Goal: Information Seeking & Learning: Check status

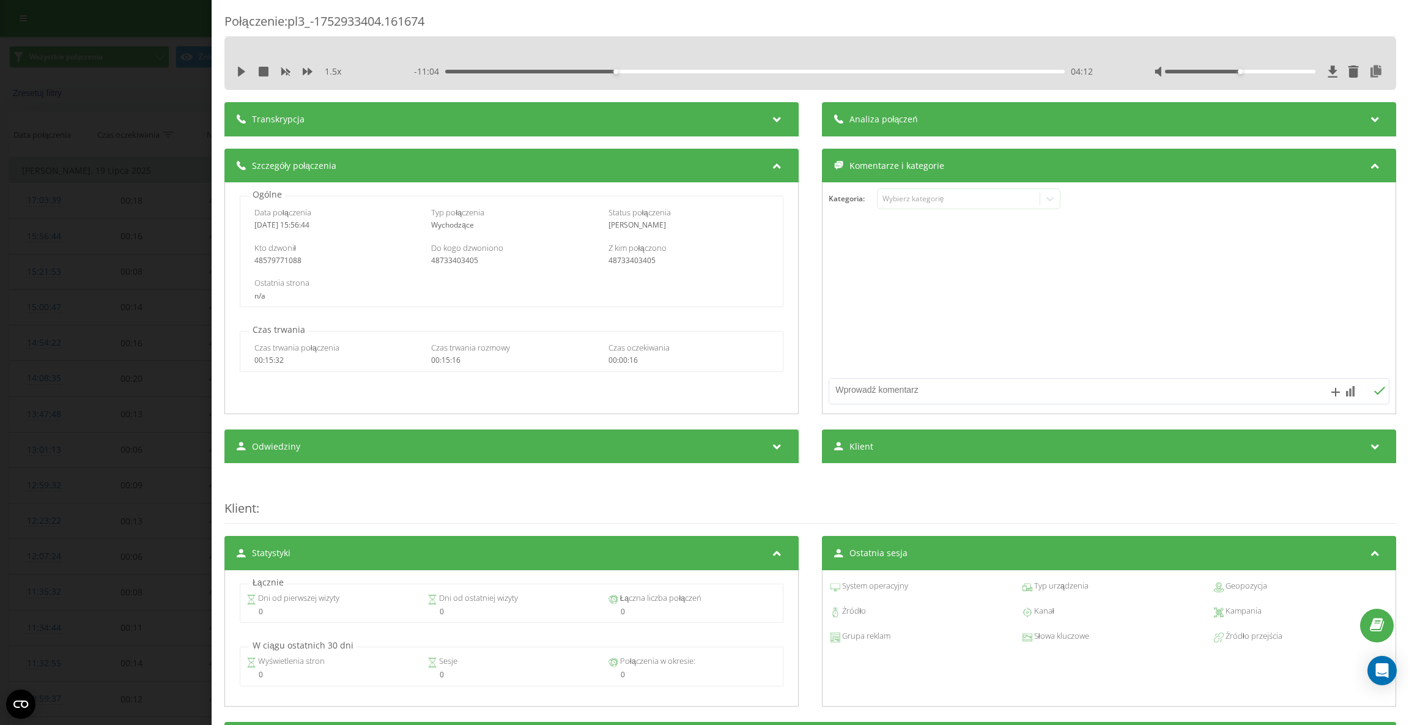
click at [238, 70] on icon at bounding box center [241, 72] width 7 height 10
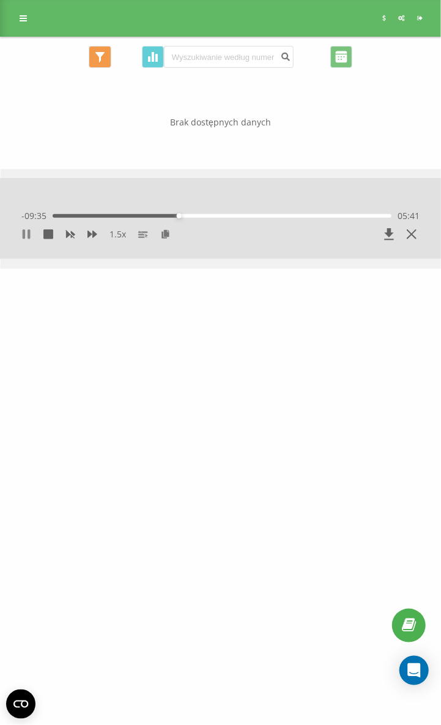
click at [23, 232] on icon at bounding box center [24, 234] width 2 height 10
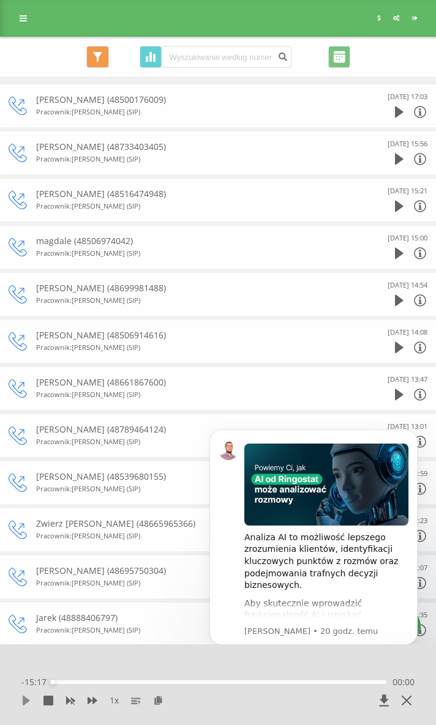
click at [24, 701] on icon at bounding box center [26, 701] width 7 height 10
click at [417, 434] on icon "Dismiss notification" at bounding box center [413, 432] width 7 height 7
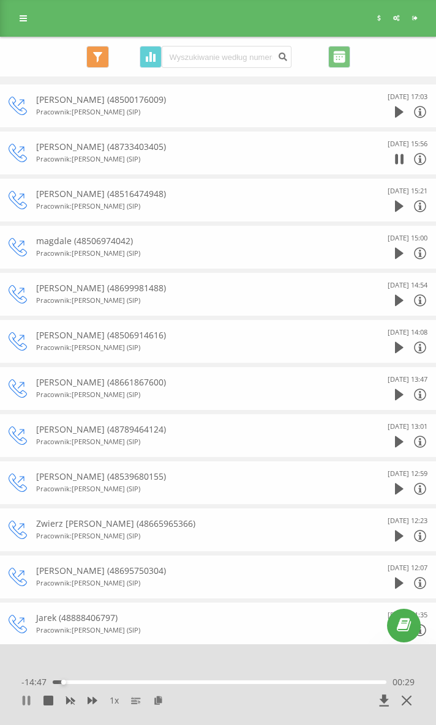
click at [24, 702] on icon at bounding box center [24, 701] width 2 height 10
click at [28, 699] on icon at bounding box center [26, 701] width 10 height 10
click at [26, 700] on icon at bounding box center [26, 701] width 10 height 10
click at [23, 702] on icon at bounding box center [26, 701] width 7 height 10
click at [89, 701] on icon at bounding box center [92, 700] width 10 height 7
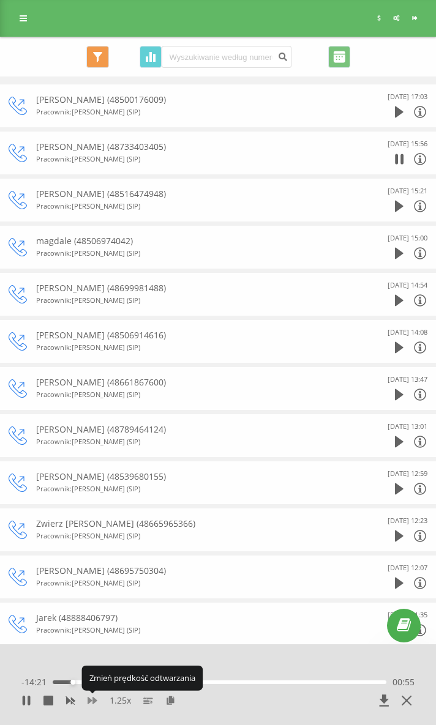
click at [89, 701] on icon at bounding box center [92, 700] width 10 height 7
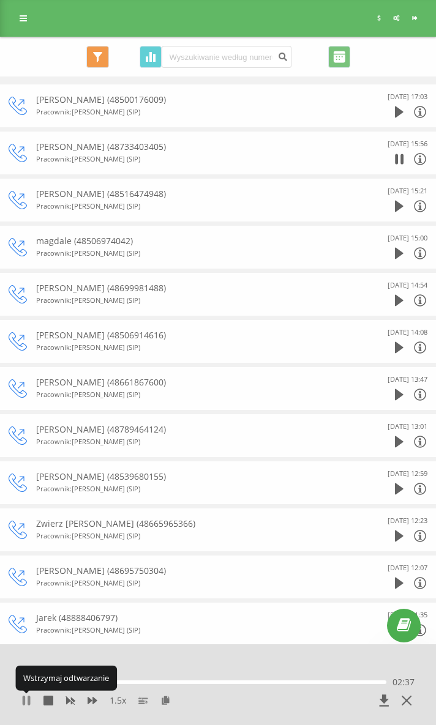
click at [29, 704] on icon at bounding box center [29, 701] width 2 height 10
click at [24, 702] on icon at bounding box center [26, 701] width 7 height 10
click at [92, 702] on icon at bounding box center [92, 701] width 10 height 10
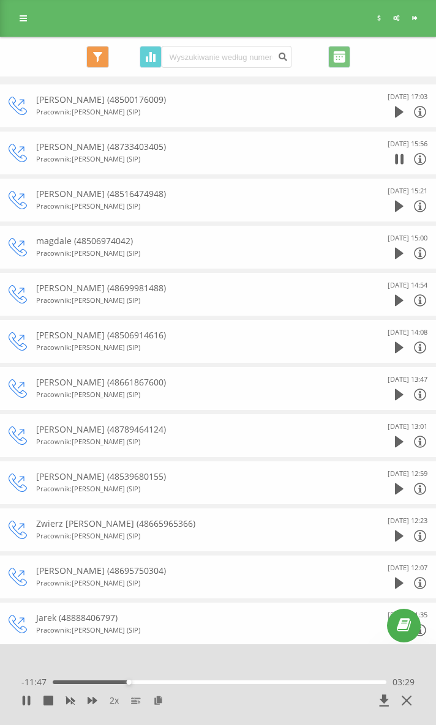
click at [62, 651] on div "2 x - 11:47 03:29 03:29" at bounding box center [218, 684] width 436 height 81
click at [73, 704] on rect at bounding box center [69, 700] width 9 height 9
click at [92, 702] on icon at bounding box center [92, 700] width 10 height 7
click at [29, 705] on icon at bounding box center [29, 701] width 2 height 10
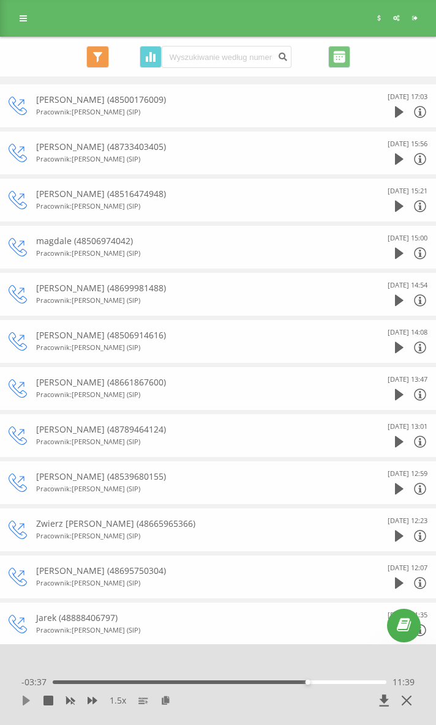
click at [28, 701] on icon at bounding box center [26, 701] width 7 height 10
click at [26, 698] on icon at bounding box center [26, 701] width 7 height 10
click at [87, 698] on icon at bounding box center [92, 700] width 10 height 7
click at [26, 703] on icon at bounding box center [26, 701] width 10 height 10
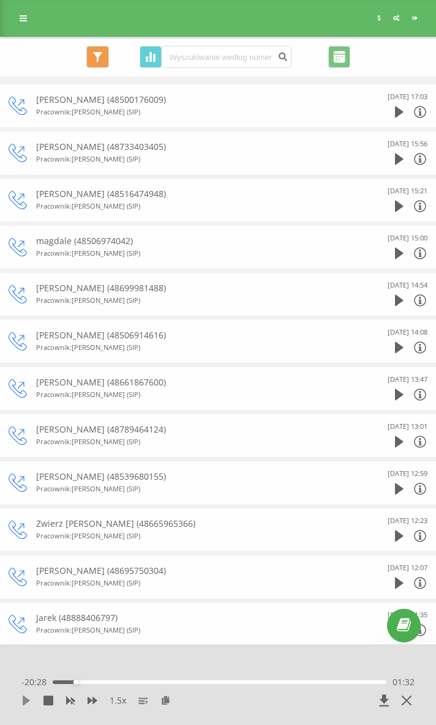
click at [26, 702] on icon at bounding box center [26, 701] width 7 height 10
click at [26, 700] on icon at bounding box center [26, 701] width 10 height 10
click at [23, 707] on div "1.5 x - 18:16 03:44 03:44" at bounding box center [217, 693] width 417 height 46
click at [23, 701] on icon at bounding box center [26, 701] width 7 height 10
click at [91, 702] on icon at bounding box center [92, 701] width 10 height 10
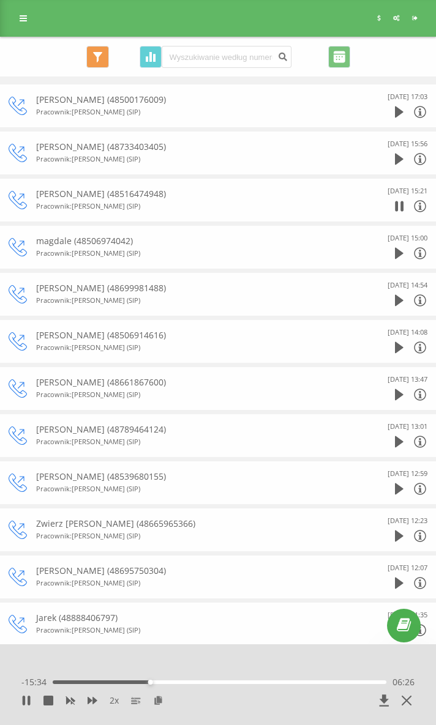
click at [144, 684] on div "06:26" at bounding box center [219, 682] width 333 height 4
click at [140, 684] on div "06:04" at bounding box center [219, 682] width 333 height 4
click at [137, 683] on div "05:50" at bounding box center [219, 682] width 333 height 4
click at [133, 683] on div "05:37" at bounding box center [219, 682] width 333 height 4
click at [121, 661] on div at bounding box center [218, 659] width 334 height 13
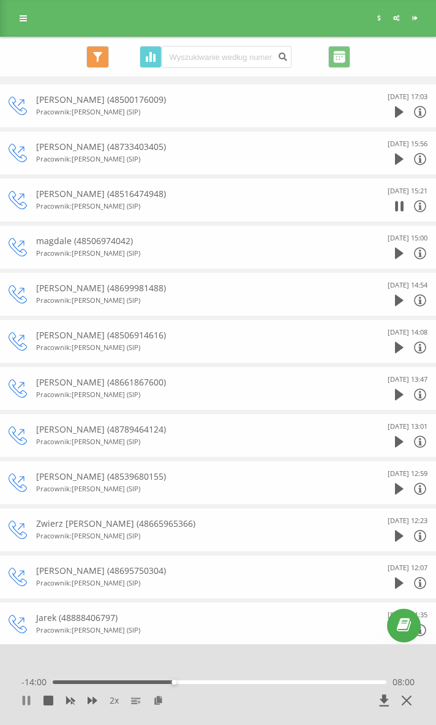
click at [27, 701] on icon at bounding box center [26, 701] width 10 height 10
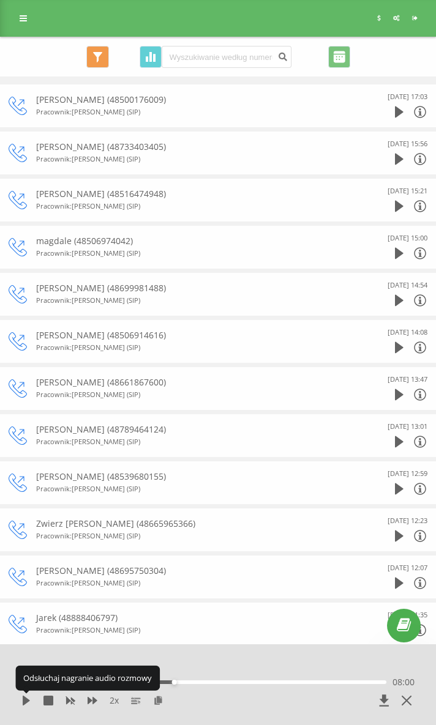
click at [27, 701] on icon at bounding box center [26, 701] width 7 height 10
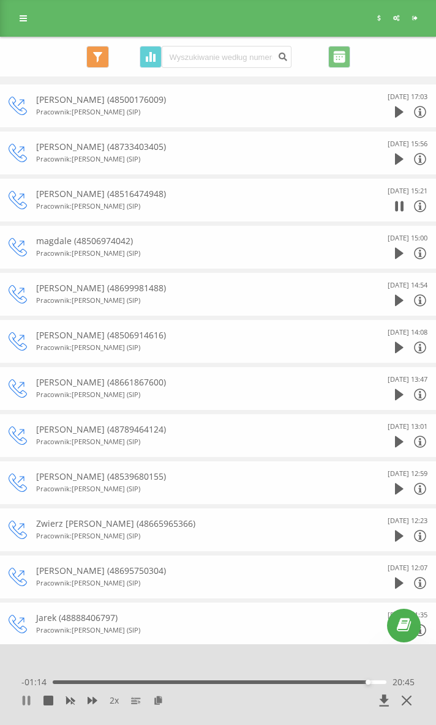
click at [28, 699] on icon at bounding box center [29, 701] width 2 height 10
click at [26, 701] on icon at bounding box center [26, 701] width 7 height 10
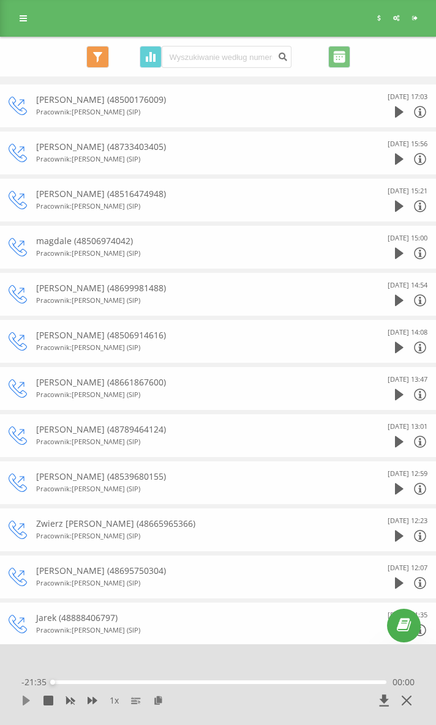
click at [29, 701] on icon at bounding box center [26, 701] width 10 height 10
click at [97, 698] on div "1 x" at bounding box center [178, 700] width 314 height 12
click at [92, 701] on icon at bounding box center [92, 700] width 10 height 7
click at [65, 683] on div "01:14" at bounding box center [219, 682] width 333 height 4
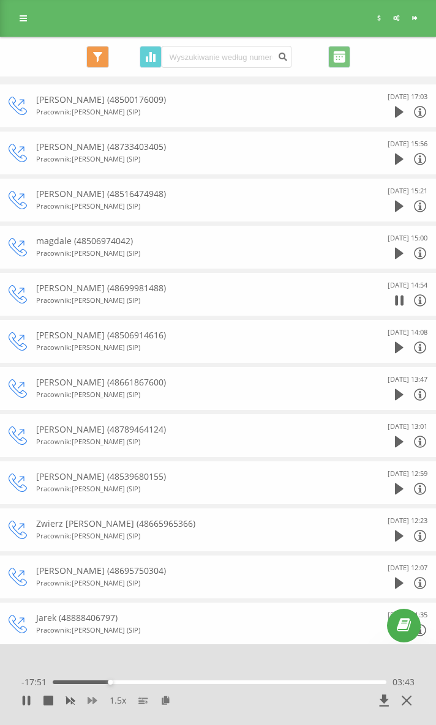
click at [92, 702] on icon at bounding box center [92, 701] width 10 height 10
click at [29, 696] on icon at bounding box center [29, 701] width 2 height 10
click at [26, 700] on icon at bounding box center [26, 701] width 7 height 10
click at [25, 703] on icon at bounding box center [26, 701] width 10 height 10
click at [24, 702] on icon at bounding box center [26, 701] width 7 height 10
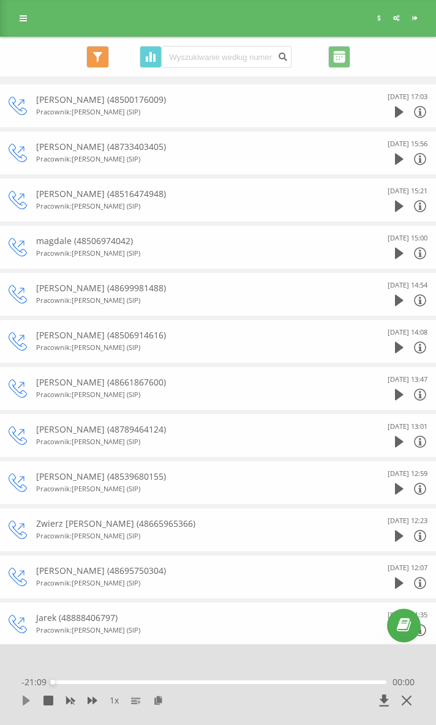
click at [26, 700] on icon at bounding box center [26, 701] width 7 height 10
click at [91, 699] on icon at bounding box center [92, 700] width 10 height 7
click at [29, 699] on icon at bounding box center [29, 701] width 2 height 10
click at [23, 699] on icon at bounding box center [26, 701] width 7 height 10
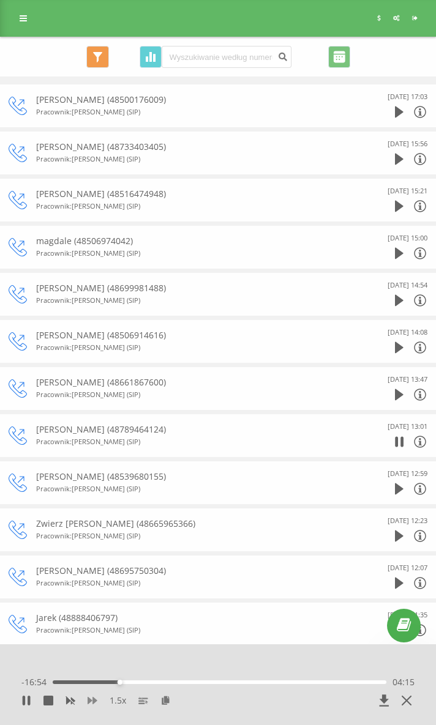
click at [87, 699] on icon at bounding box center [92, 701] width 10 height 10
click at [21, 700] on div "2 x - 08:33 12:36 12:36" at bounding box center [217, 693] width 417 height 46
click at [21, 700] on div "2 x - 08:30 12:38 12:38" at bounding box center [217, 693] width 417 height 46
click at [23, 700] on icon at bounding box center [24, 701] width 2 height 10
click at [27, 705] on icon at bounding box center [26, 701] width 10 height 10
